Goal: Check status

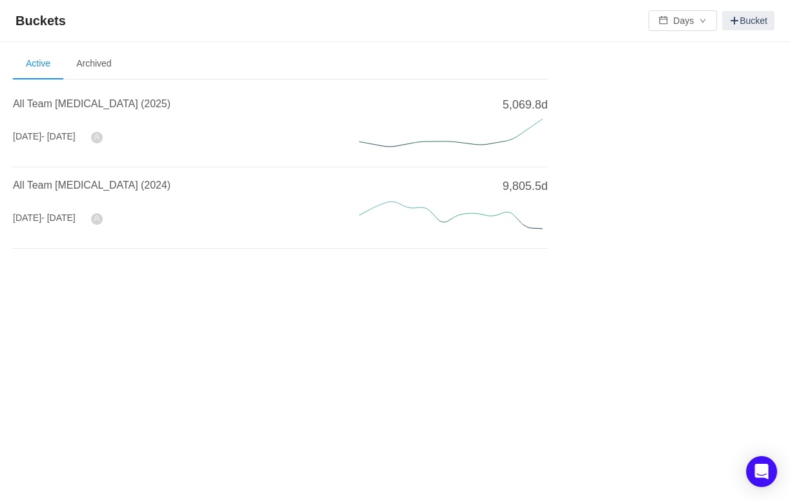
click at [114, 194] on div "All Team [MEDICAL_DATA] (2024)" at bounding box center [170, 189] width 315 height 23
click at [100, 103] on span "All Team [MEDICAL_DATA] (2025)" at bounding box center [92, 103] width 158 height 11
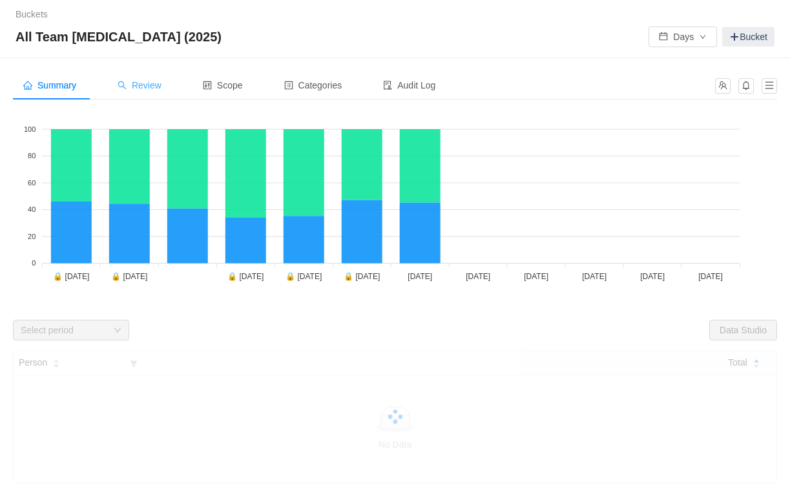
click at [169, 87] on div "Review" at bounding box center [139, 85] width 65 height 29
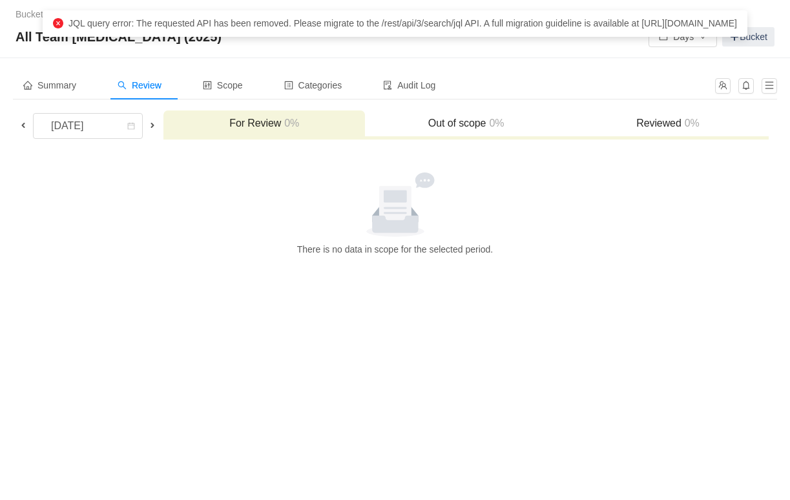
drag, startPoint x: 523, startPoint y: 41, endPoint x: 107, endPoint y: 25, distance: 417.1
click at [107, 25] on div "JQL query error: The requested API has been removed. Please migrate to the /res…" at bounding box center [395, 24] width 684 height 14
copy span "JQL query error: The requested API has been removed. Please migrate to the /res…"
